Goal: Transaction & Acquisition: Purchase product/service

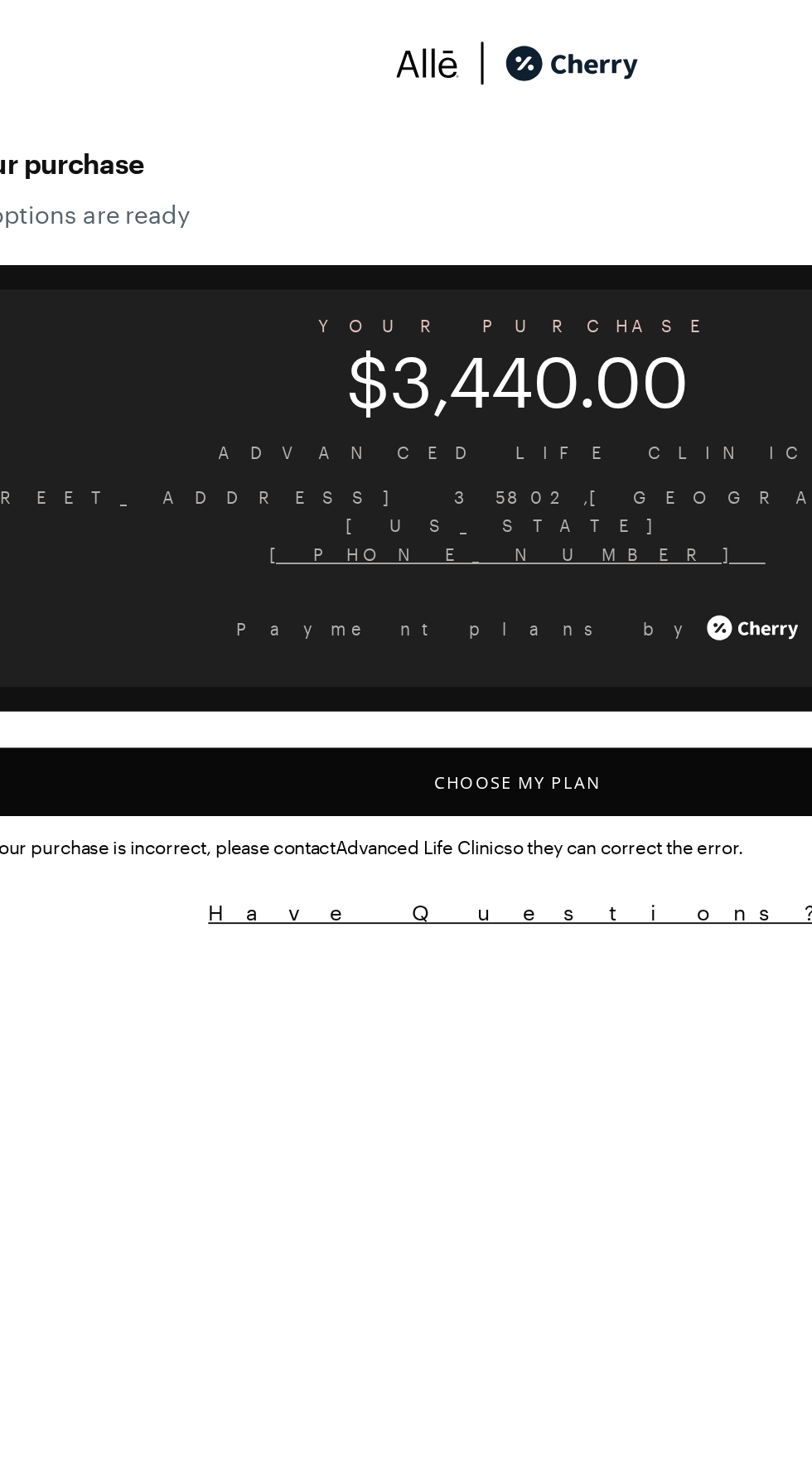
click at [326, 418] on button "Choose My Plan" at bounding box center [406, 436] width 772 height 37
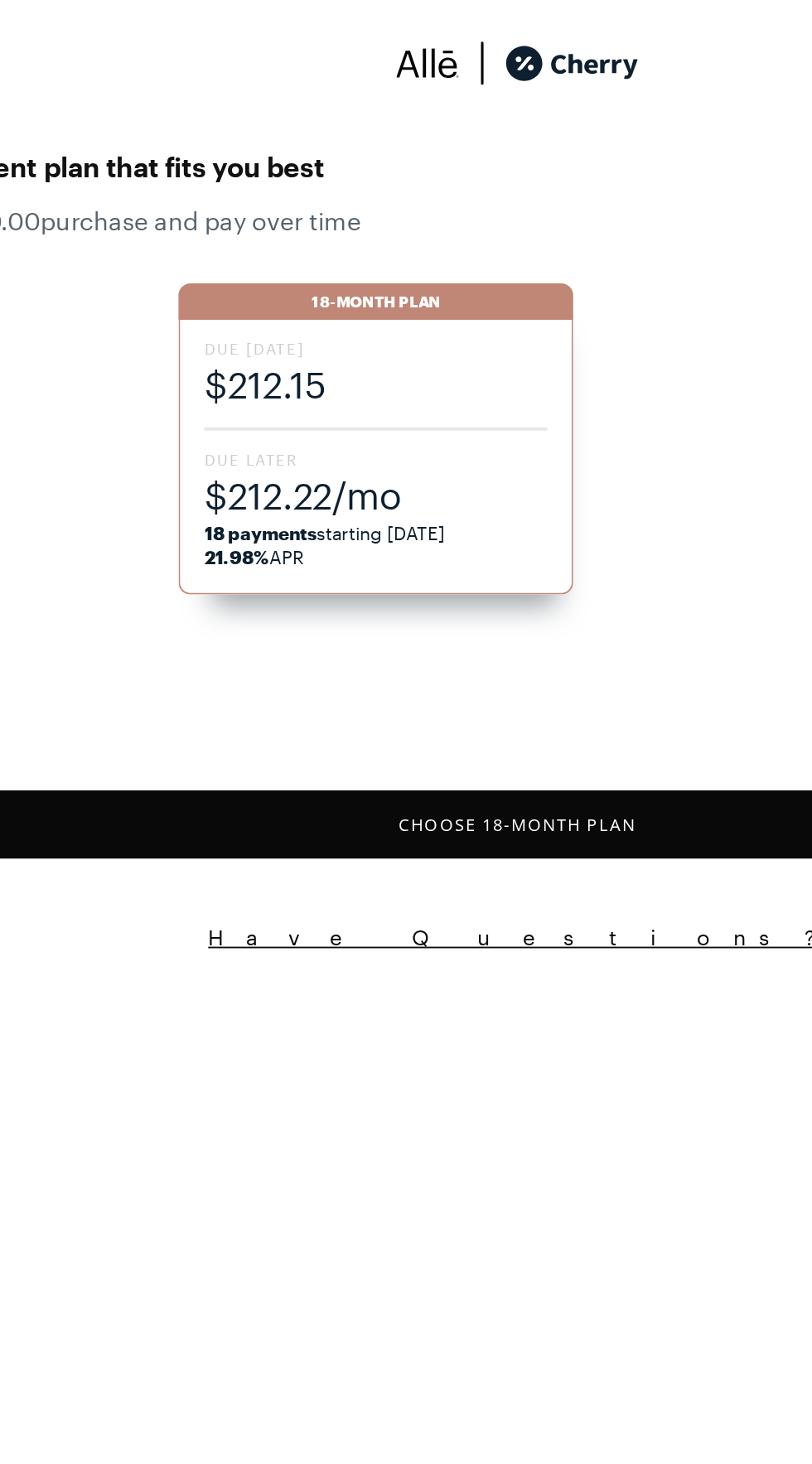
click at [335, 251] on div "Due [DATE] $212.15 Due Later $212.22/mo 18 payments starting [DATE] 21.98% APR" at bounding box center [329, 259] width 216 height 150
click at [297, 253] on div "Due [DATE] $212.15 Due Later $212.22/mo 18 payments starting [DATE] 21.98% APR" at bounding box center [329, 259] width 216 height 150
click at [342, 266] on span "$212.22/mo" at bounding box center [329, 279] width 187 height 27
click at [300, 451] on button "Choose 18 -Month Plan" at bounding box center [406, 459] width 772 height 37
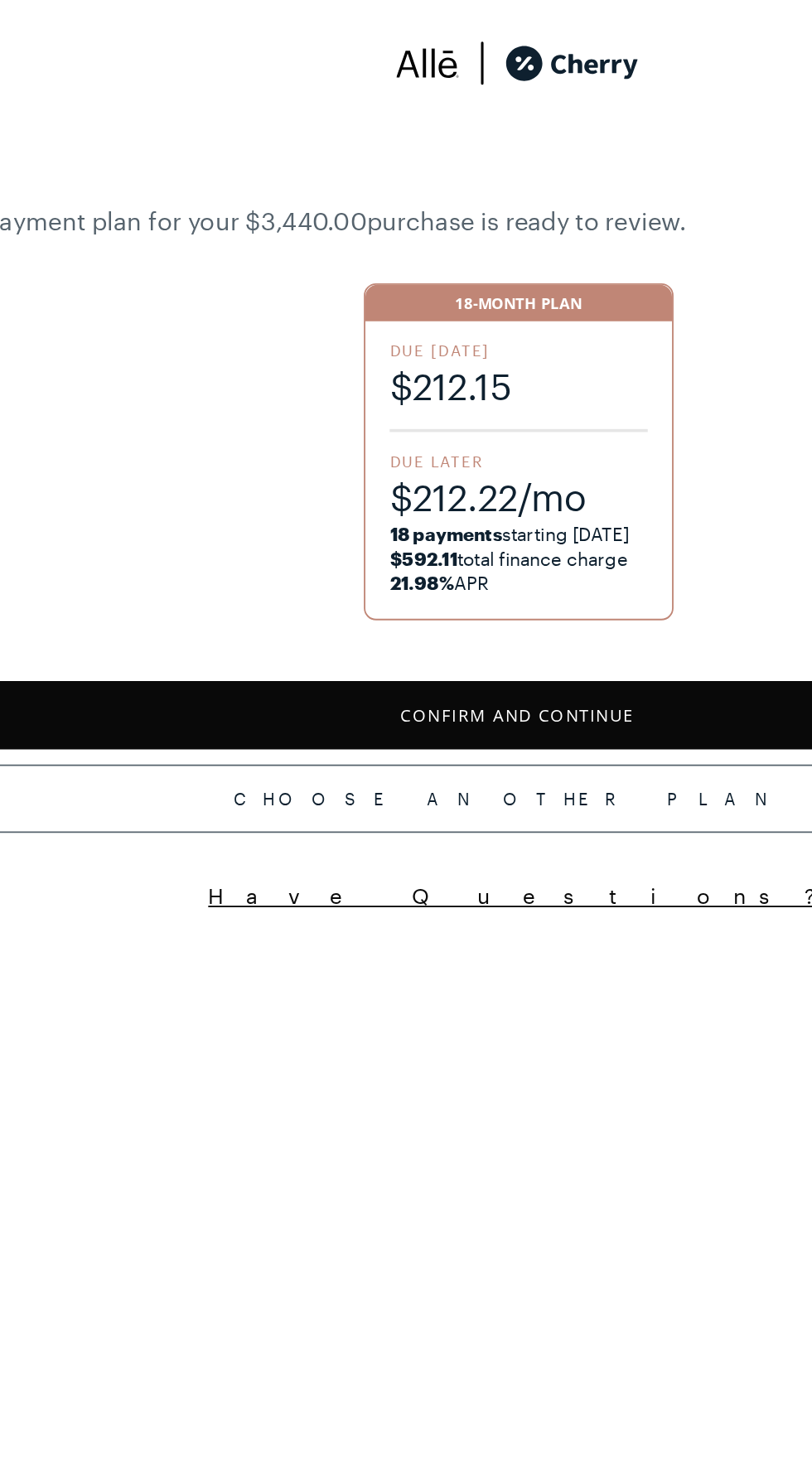
click at [270, 402] on button "Confirm and Continue" at bounding box center [406, 399] width 772 height 37
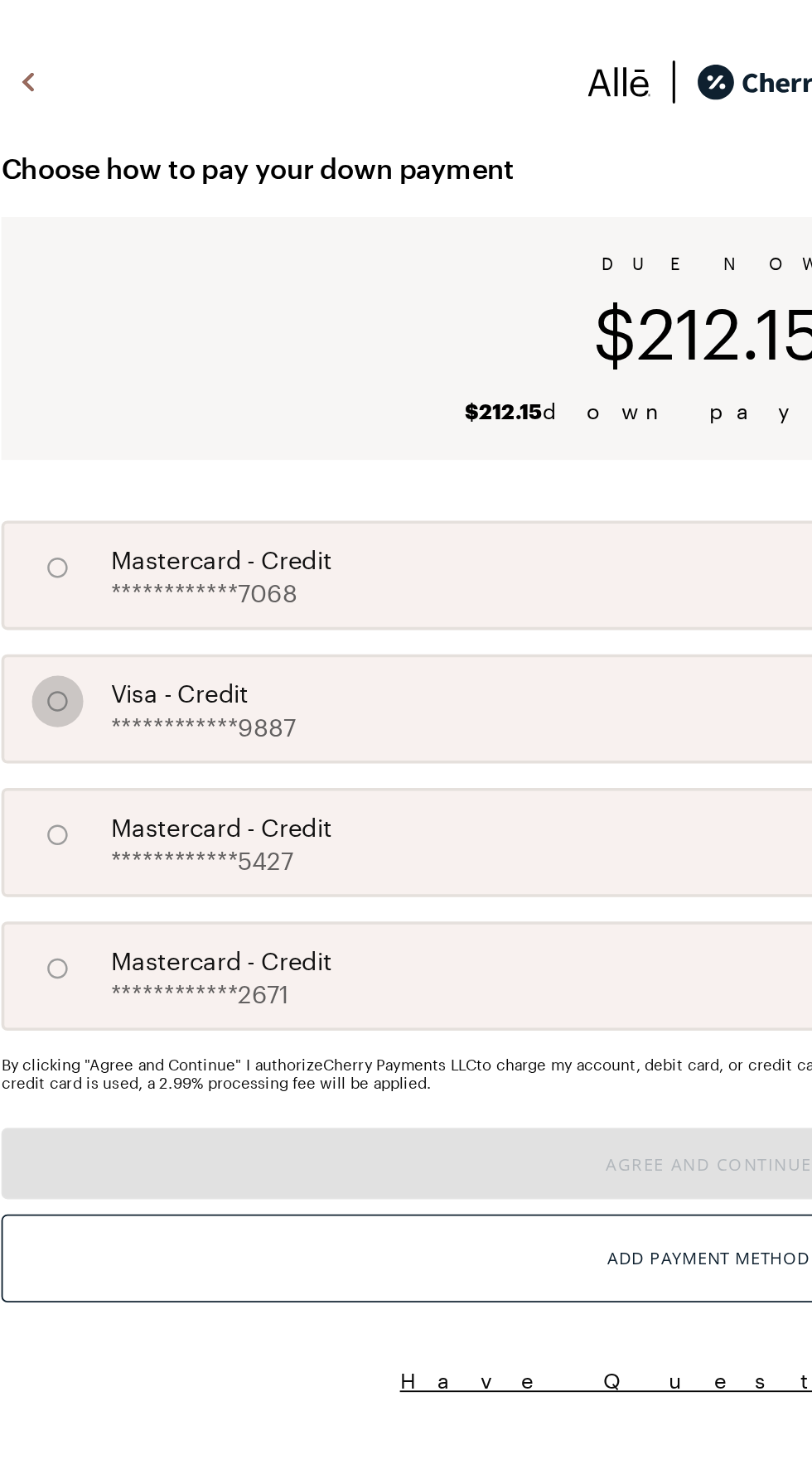
click at [48, 389] on input "A" at bounding box center [50, 383] width 28 height 28
radio input "true"
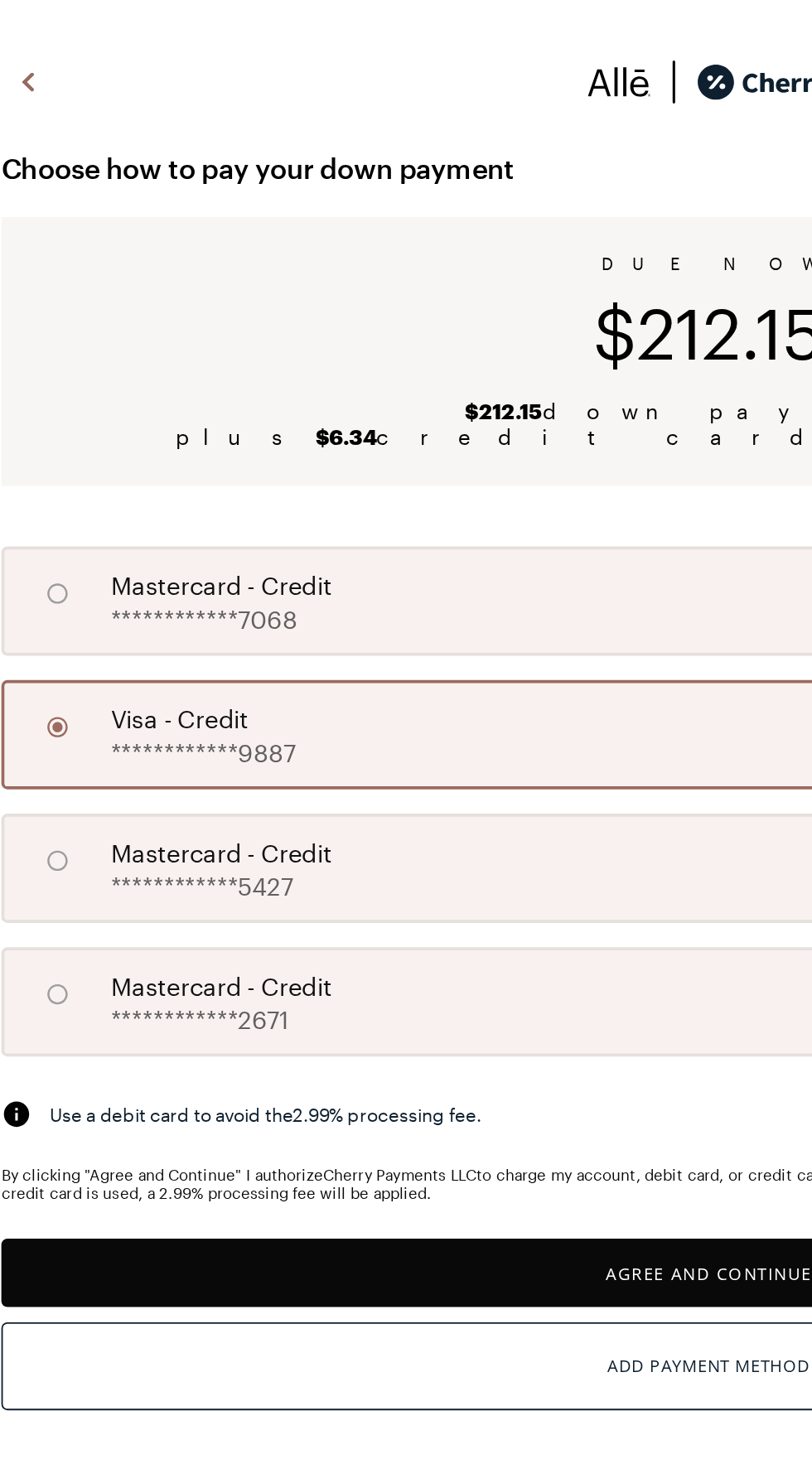
click at [164, 696] on button "Agree and Continue" at bounding box center [406, 694] width 772 height 37
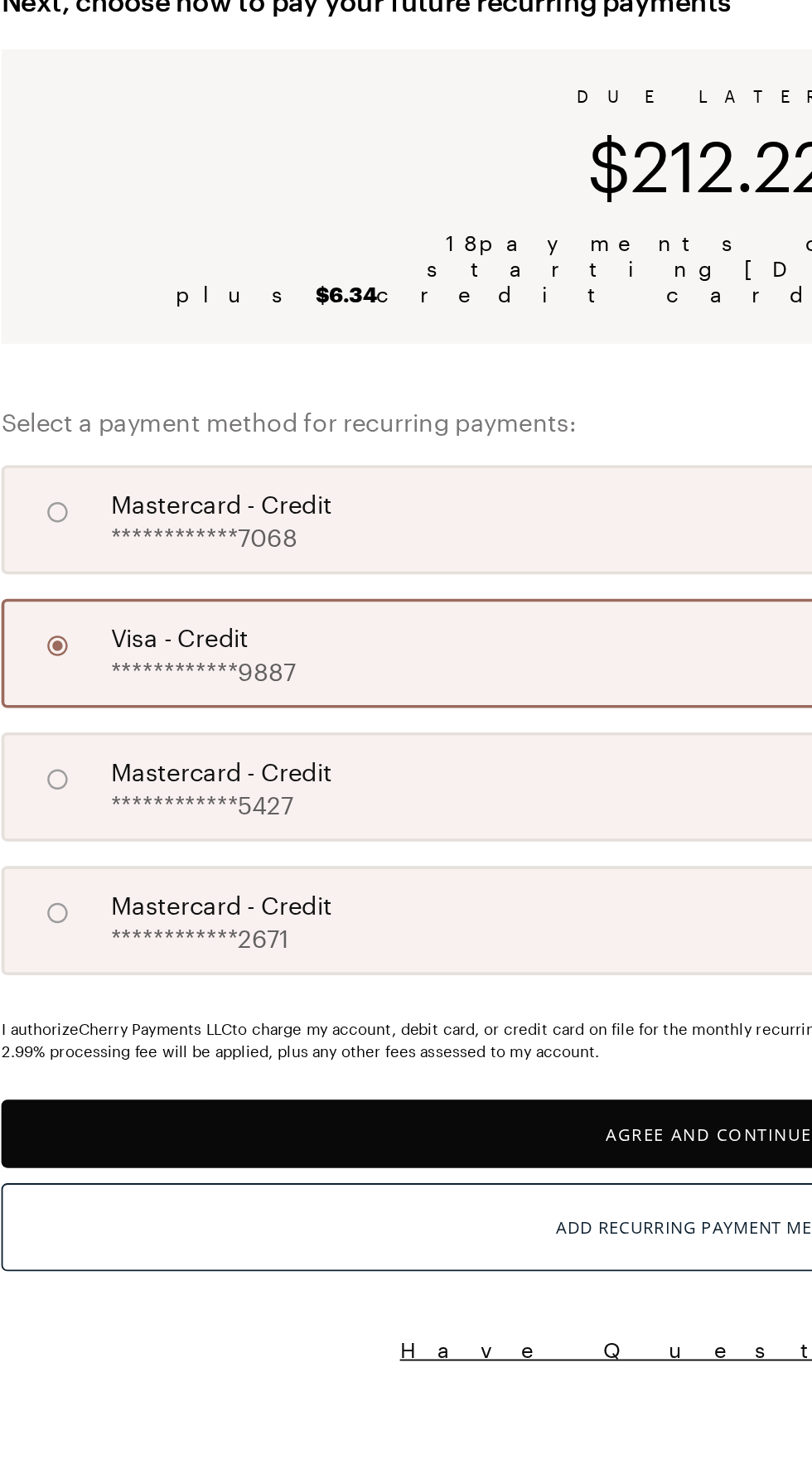
click at [140, 709] on button "Agree and Continue" at bounding box center [406, 711] width 772 height 37
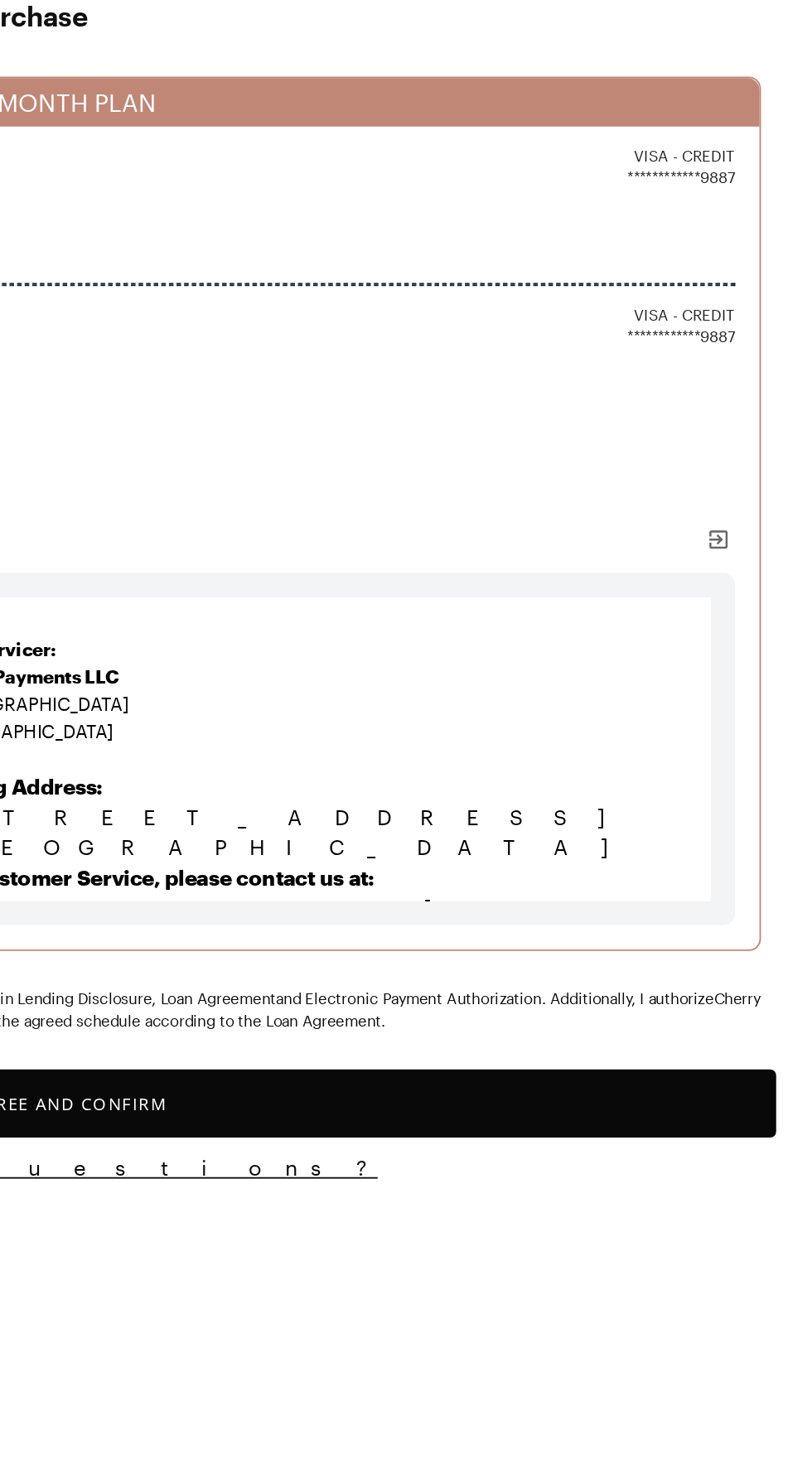
click at [182, 712] on button "Agree and Confirm" at bounding box center [406, 693] width 772 height 37
